Goal: Information Seeking & Learning: Learn about a topic

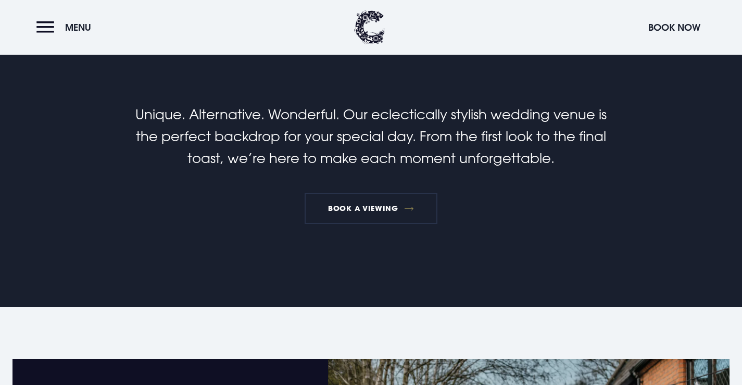
scroll to position [208, 0]
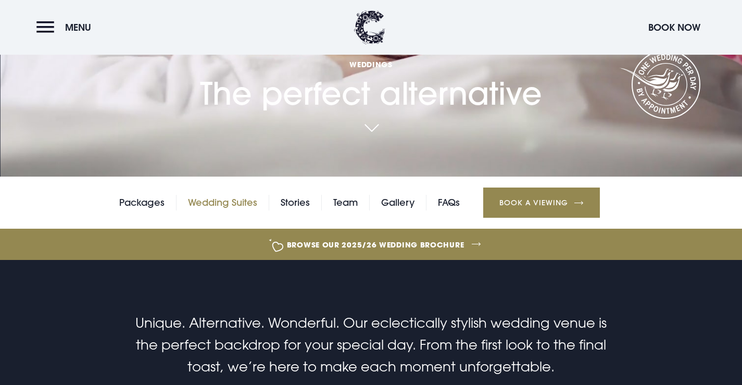
click at [230, 205] on link "Wedding Suites" at bounding box center [222, 203] width 69 height 16
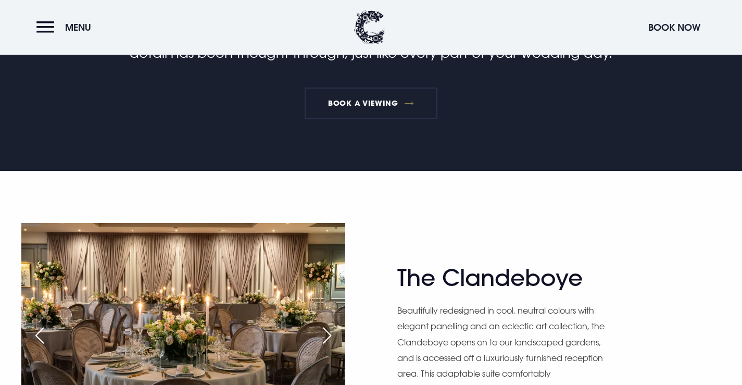
scroll to position [572, 0]
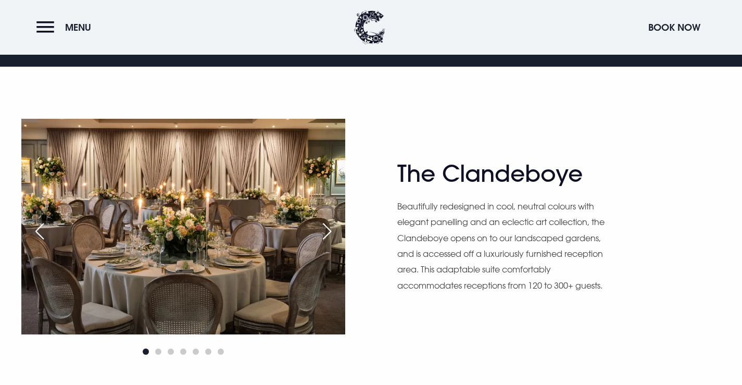
click at [330, 227] on div "Next slide" at bounding box center [327, 231] width 26 height 23
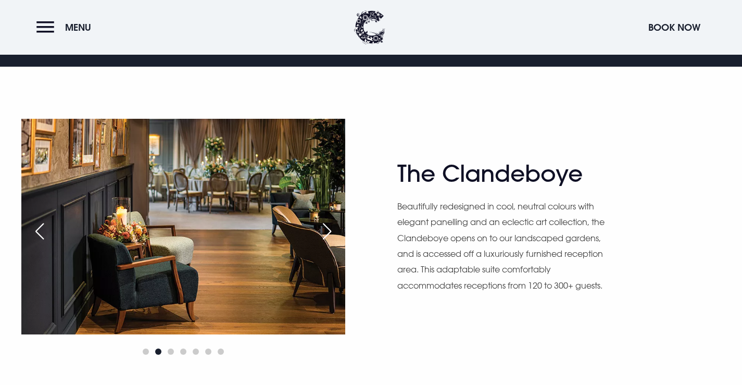
click at [330, 227] on div "Next slide" at bounding box center [327, 231] width 26 height 23
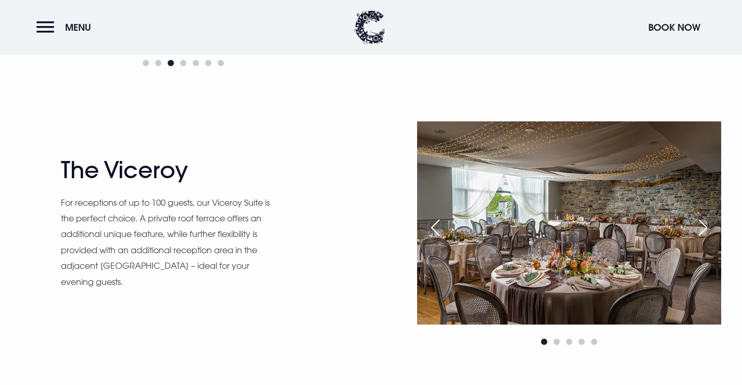
scroll to position [885, 0]
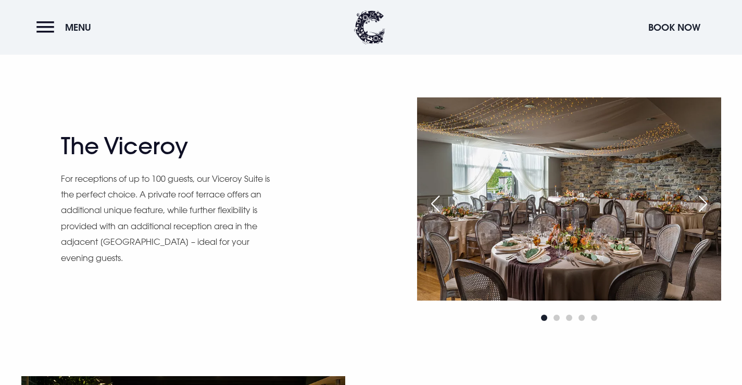
click at [703, 208] on div "Next slide" at bounding box center [703, 203] width 26 height 23
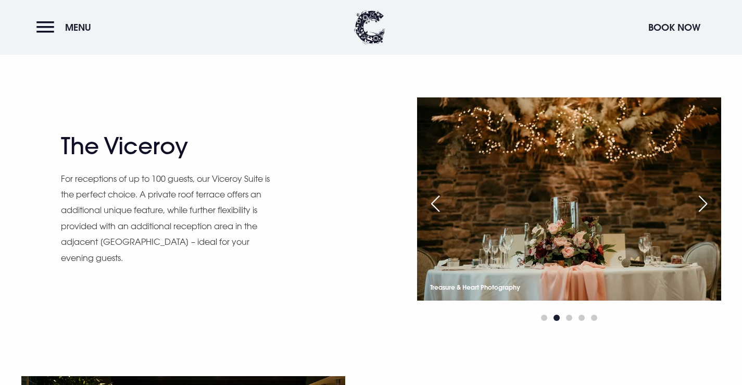
click at [703, 208] on div "Next slide" at bounding box center [703, 203] width 26 height 23
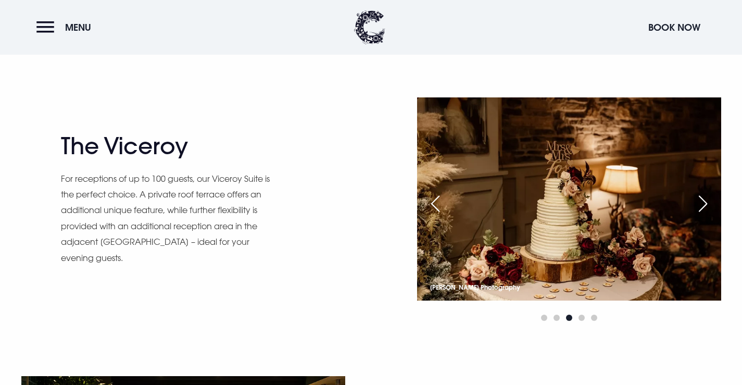
click at [703, 208] on div "Next slide" at bounding box center [703, 203] width 26 height 23
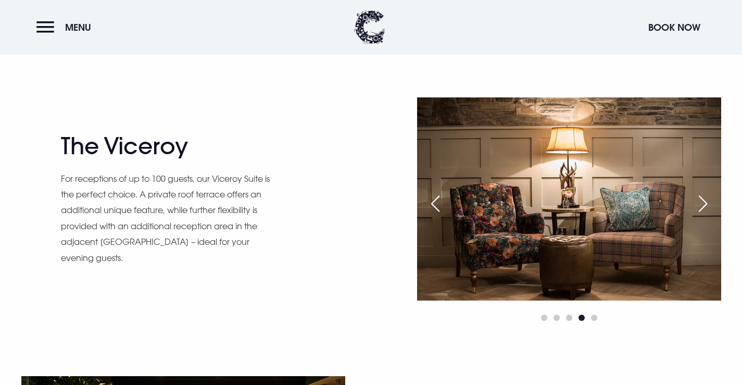
click at [703, 208] on div "Next slide" at bounding box center [703, 203] width 26 height 23
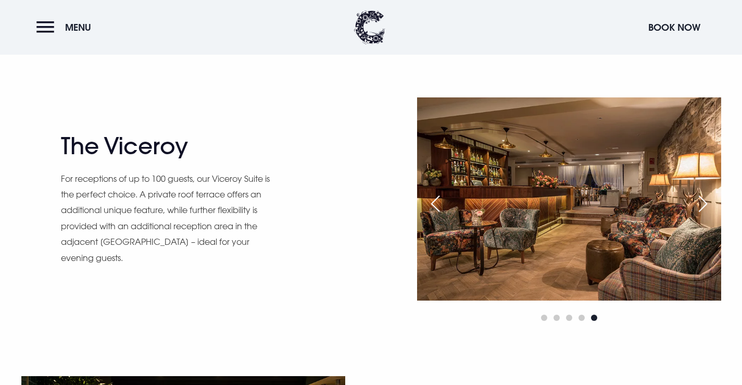
click at [703, 208] on div "Next slide" at bounding box center [703, 203] width 26 height 23
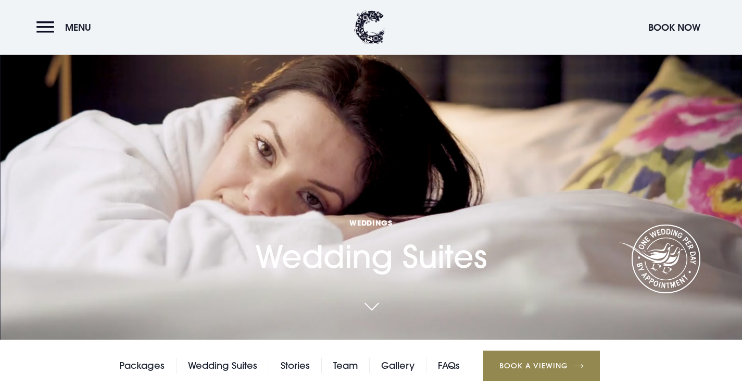
scroll to position [0, 0]
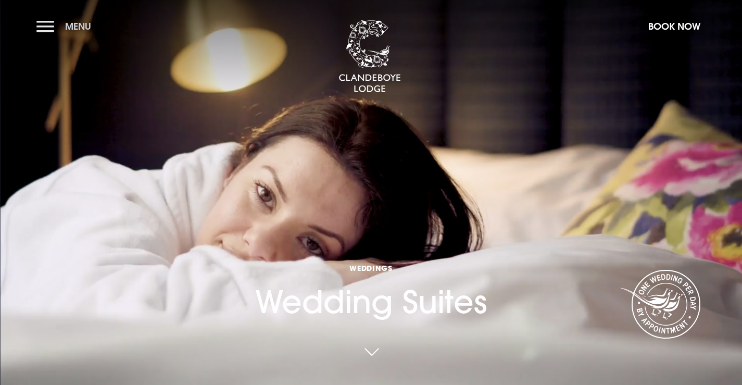
click at [52, 21] on button "Menu" at bounding box center [66, 26] width 60 height 22
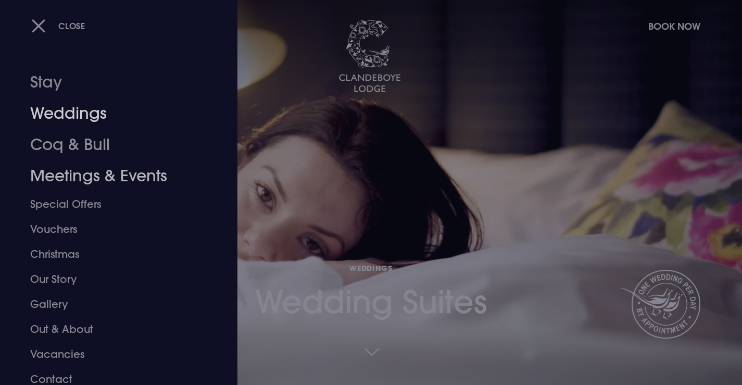
click at [72, 111] on link "Weddings" at bounding box center [112, 113] width 164 height 31
